Goal: Transaction & Acquisition: Purchase product/service

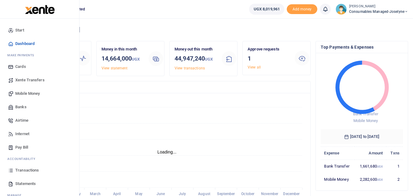
click at [33, 93] on span "Mobile Money" at bounding box center [27, 93] width 24 height 6
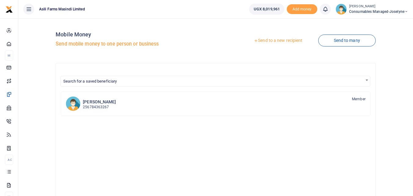
click at [270, 41] on link "Send to a new recipient" at bounding box center [278, 40] width 80 height 11
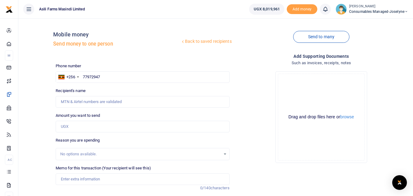
type input "779729473"
type input "Richard Asiimwe"
type input "779729473"
click at [75, 124] on input "Amount you want to send" at bounding box center [142, 127] width 173 height 12
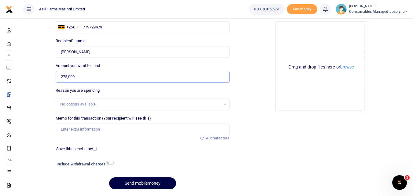
scroll to position [54, 0]
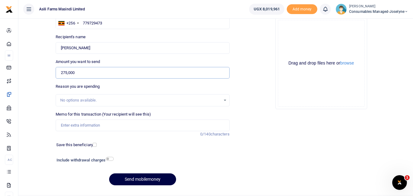
type input "275,000"
click at [86, 126] on input "Memo for this transaction (Your recipient will see this)" at bounding box center [142, 125] width 173 height 12
click at [62, 124] on input "Memo for this transaction (Your recipient will see this)" at bounding box center [142, 125] width 173 height 12
paste input "WK 37 /008 / 01"
click at [84, 127] on input "WK 37 /008 / 01 Spares for repairing Mower" at bounding box center [142, 125] width 173 height 12
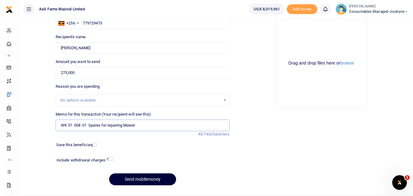
type input "WK 37 008 01 Spares for repairing Mower"
click at [145, 177] on button "Send mobilemoney" at bounding box center [142, 179] width 67 height 12
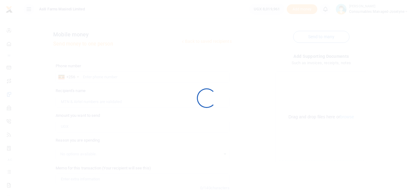
scroll to position [54, 0]
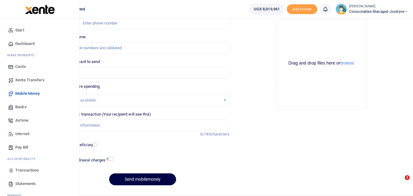
click at [9, 170] on icon at bounding box center [10, 169] width 5 height 5
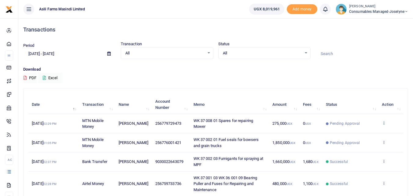
click at [382, 122] on icon at bounding box center [383, 123] width 4 height 4
click at [364, 131] on link "View details" at bounding box center [361, 133] width 48 height 9
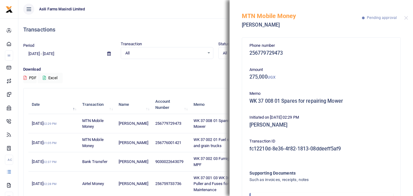
scroll to position [36, 0]
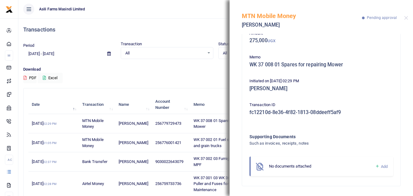
click at [369, 167] on div "No documents attached" at bounding box center [322, 166] width 106 height 6
click at [375, 163] on icon at bounding box center [377, 165] width 5 height 5
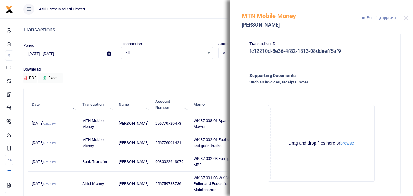
scroll to position [105, 0]
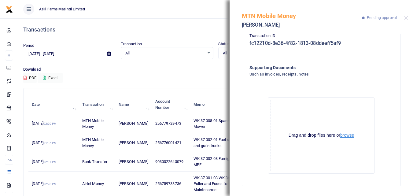
click at [348, 135] on button "browse" at bounding box center [347, 135] width 14 height 5
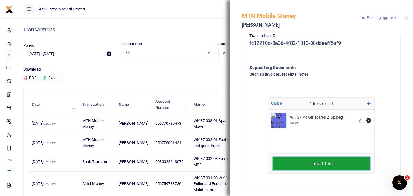
click at [286, 165] on button "Upload 1 file" at bounding box center [320, 163] width 97 height 13
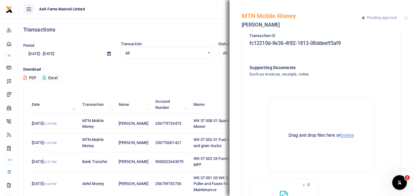
click at [349, 136] on button "browse" at bounding box center [347, 135] width 14 height 5
click at [404, 17] on button "Close" at bounding box center [406, 18] width 4 height 4
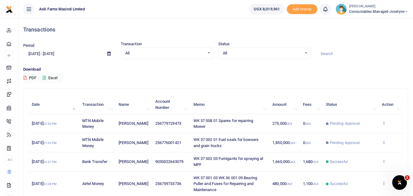
click at [383, 141] on icon at bounding box center [383, 142] width 4 height 4
click at [357, 153] on link "View details" at bounding box center [361, 152] width 48 height 9
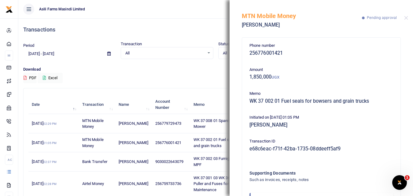
drag, startPoint x: 407, startPoint y: 63, endPoint x: 386, endPoint y: 66, distance: 21.3
click at [386, 66] on div "Phone number 256776001421 Amount 1,850,000 UGX Memo WK 37 002 01 Fuel seals for…" at bounding box center [320, 115] width 183 height 162
click at [386, 67] on p "Amount" at bounding box center [321, 70] width 144 height 6
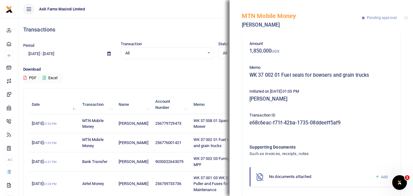
scroll to position [36, 0]
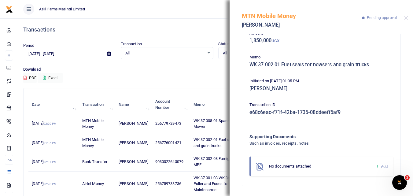
click at [375, 165] on icon at bounding box center [377, 165] width 5 height 5
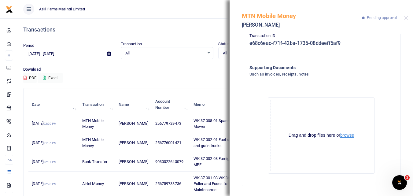
click at [348, 134] on button "browse" at bounding box center [347, 135] width 14 height 5
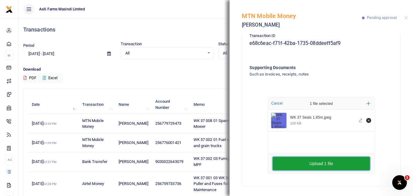
click at [295, 162] on button "Upload 1 file" at bounding box center [320, 163] width 97 height 13
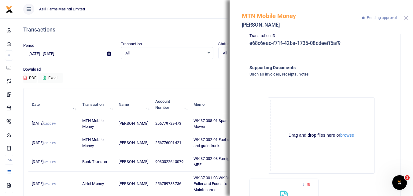
click at [407, 16] on button "Close" at bounding box center [406, 18] width 4 height 4
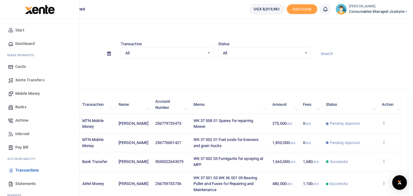
click at [34, 91] on span "Mobile Money" at bounding box center [27, 93] width 24 height 6
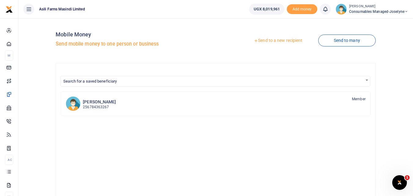
click at [284, 37] on link "Send to a new recipient" at bounding box center [278, 40] width 80 height 11
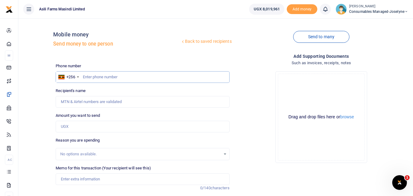
click at [115, 73] on input "text" at bounding box center [142, 77] width 173 height 12
type input "701796962"
type input "Mirria Achola"
click at [102, 124] on input "Amount you want to send" at bounding box center [142, 127] width 173 height 12
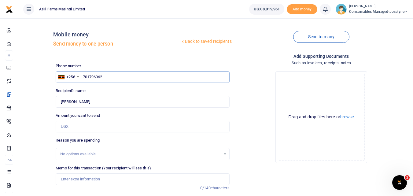
click at [150, 76] on input "701796962" at bounding box center [142, 77] width 173 height 12
type input "701796762"
click at [107, 101] on input "Found" at bounding box center [142, 102] width 173 height 12
type input "[PERSON_NAME]"
click at [67, 126] on input "Amount you want to send" at bounding box center [142, 127] width 173 height 12
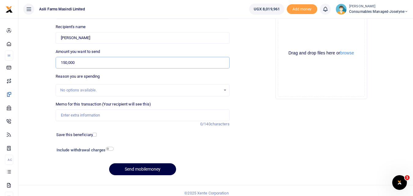
scroll to position [67, 0]
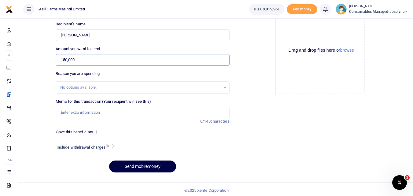
type input "150,000"
click at [85, 112] on input "Memo for this transaction (Your recipient will see this)" at bounding box center [142, 113] width 173 height 12
click at [62, 112] on input "Memo for this transaction (Your recipient will see this)" at bounding box center [142, 113] width 173 height 12
paste input "WK 37 /007 / 06"
click at [107, 111] on input "WK 37 /007 / 06" at bounding box center [142, 113] width 173 height 12
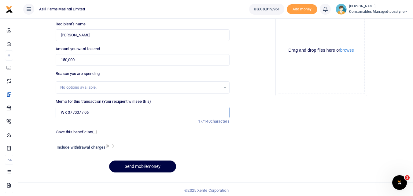
click at [97, 112] on input "WK 37 /007 / 06" at bounding box center [142, 113] width 173 height 12
paste input "Hiring Drilling Machine, Transport for the guy and Curtain Rods for fixing curt…"
click at [123, 114] on input "WK 37 /007 / 06 Hiring Drilling Machine, Transport for the guy and Curtain Rods…" at bounding box center [142, 113] width 173 height 12
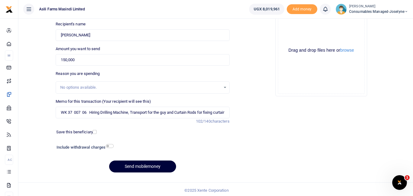
click at [162, 163] on button "Send mobilemoney" at bounding box center [142, 166] width 67 height 12
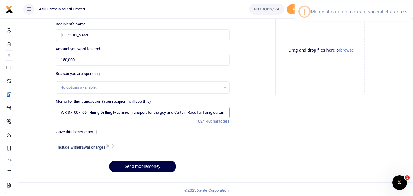
click at [63, 114] on input "WK 37 007 06 Hiring Drilling Machine, Transport for the guy and Curtain Rods fo…" at bounding box center [142, 113] width 173 height 12
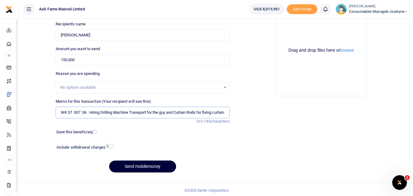
type input "WK 37 007 06 Hiring Drilling Machine Transport for the guy and Curtain Rods for…"
click at [128, 167] on button "Send mobilemoney" at bounding box center [142, 166] width 67 height 12
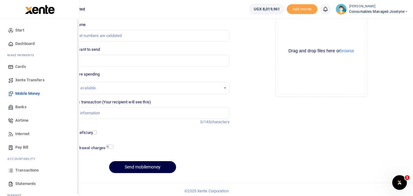
click at [9, 172] on icon at bounding box center [10, 169] width 5 height 5
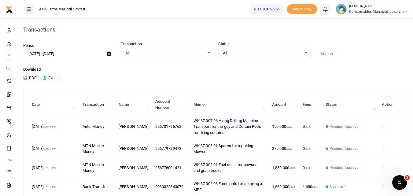
click at [385, 127] on icon at bounding box center [383, 126] width 4 height 4
click at [358, 136] on link "View details" at bounding box center [361, 136] width 48 height 9
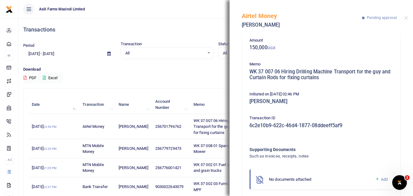
scroll to position [42, 0]
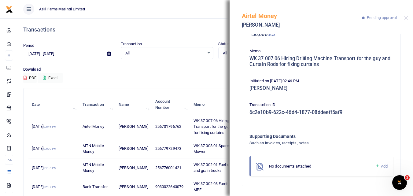
click at [375, 167] on icon at bounding box center [377, 165] width 5 height 5
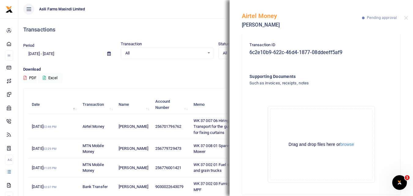
scroll to position [111, 0]
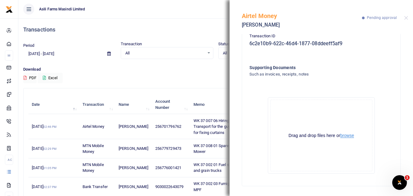
click at [348, 135] on button "browse" at bounding box center [347, 135] width 14 height 5
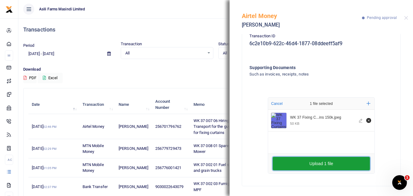
click at [294, 159] on button "Upload 1 file" at bounding box center [320, 163] width 97 height 13
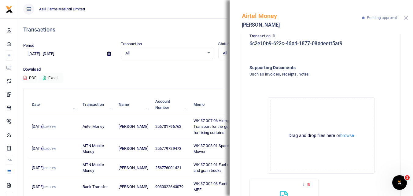
click at [406, 17] on button "Close" at bounding box center [406, 18] width 4 height 4
